Goal: Use online tool/utility: Utilize a website feature to perform a specific function

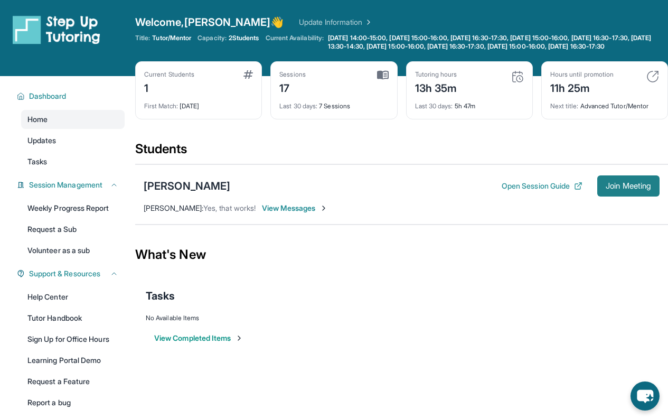
click at [611, 189] on span "Join Meeting" at bounding box center [628, 186] width 45 height 6
click at [626, 189] on span "Join Meeting" at bounding box center [628, 186] width 45 height 6
